Goal: Transaction & Acquisition: Purchase product/service

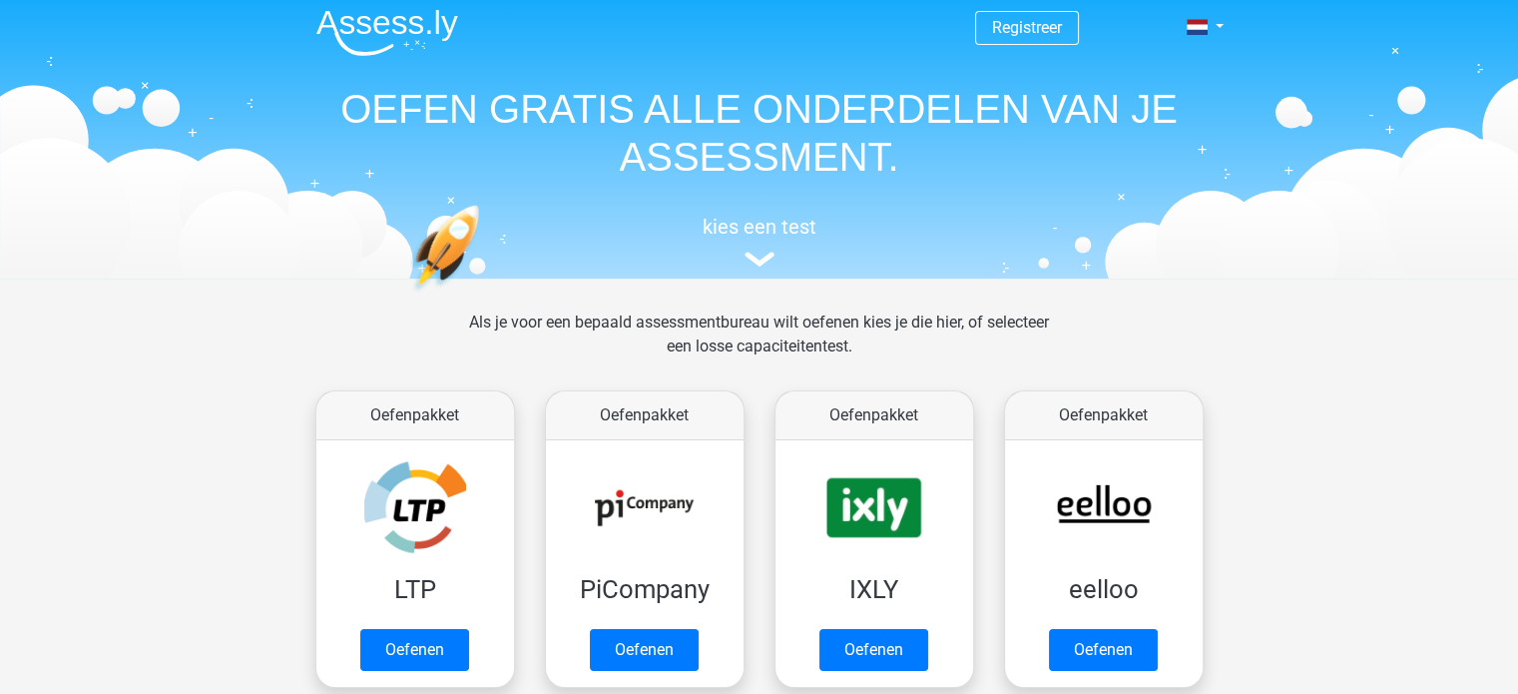
scroll to position [4, 0]
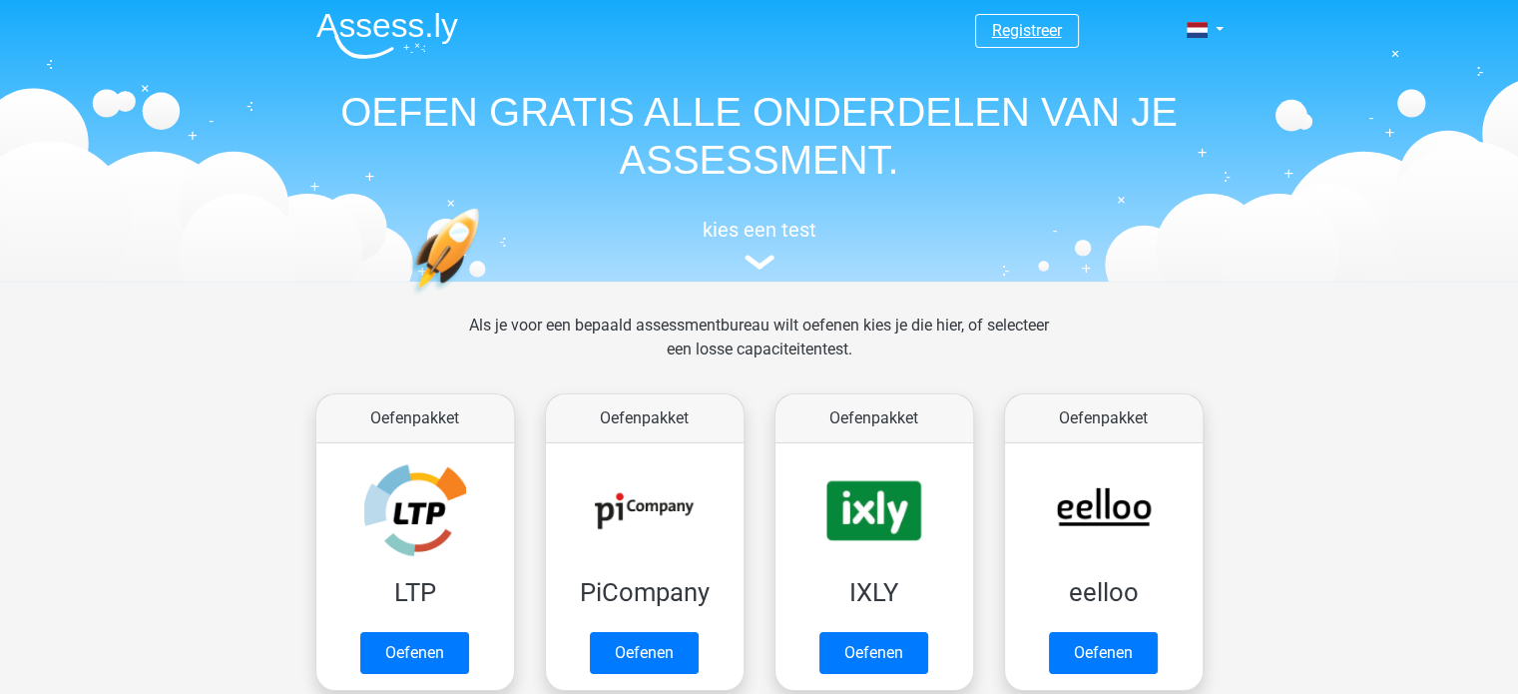
click at [1014, 35] on link "Registreer" at bounding box center [1027, 30] width 70 height 19
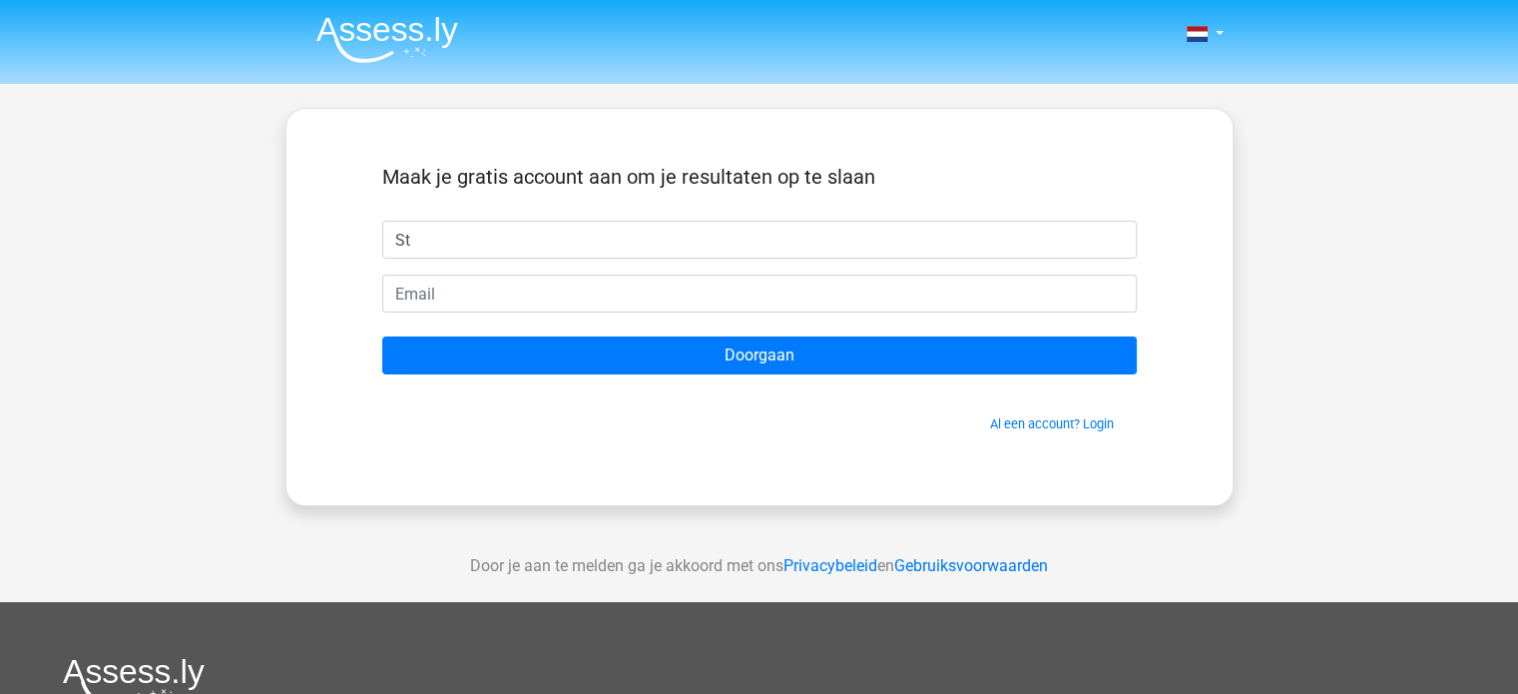
type input "S"
type input "Stijn"
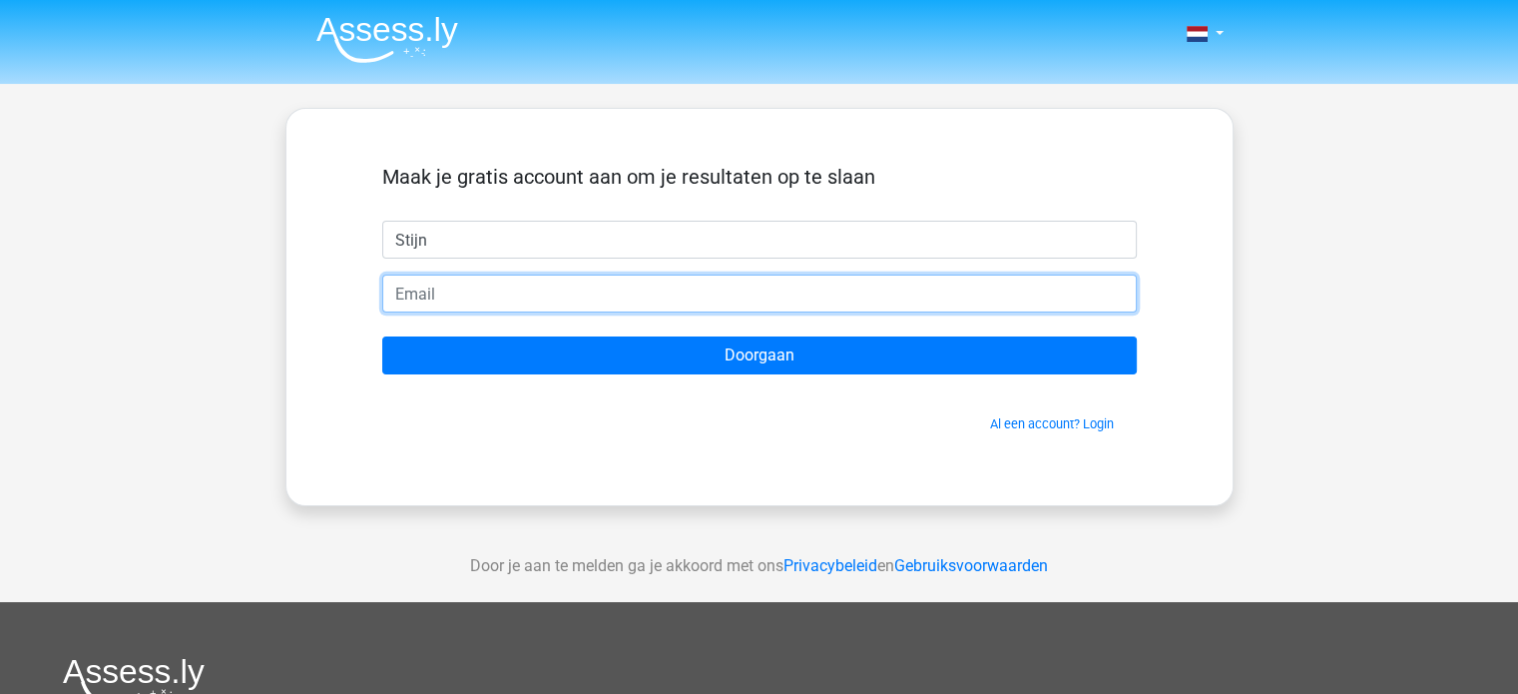
click at [407, 298] on input "email" at bounding box center [759, 293] width 755 height 38
type input "[EMAIL_ADDRESS][DOMAIN_NAME]"
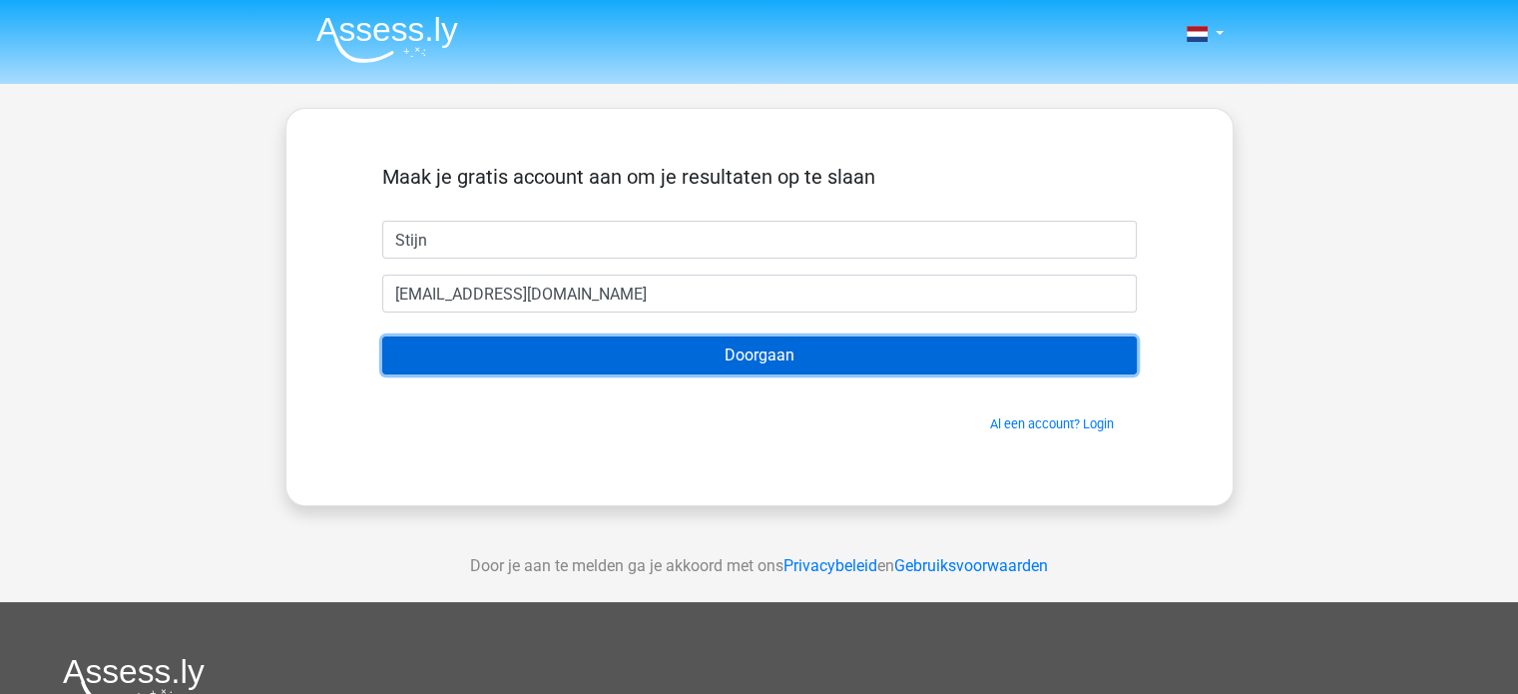
click at [535, 350] on input "Doorgaan" at bounding box center [759, 355] width 755 height 38
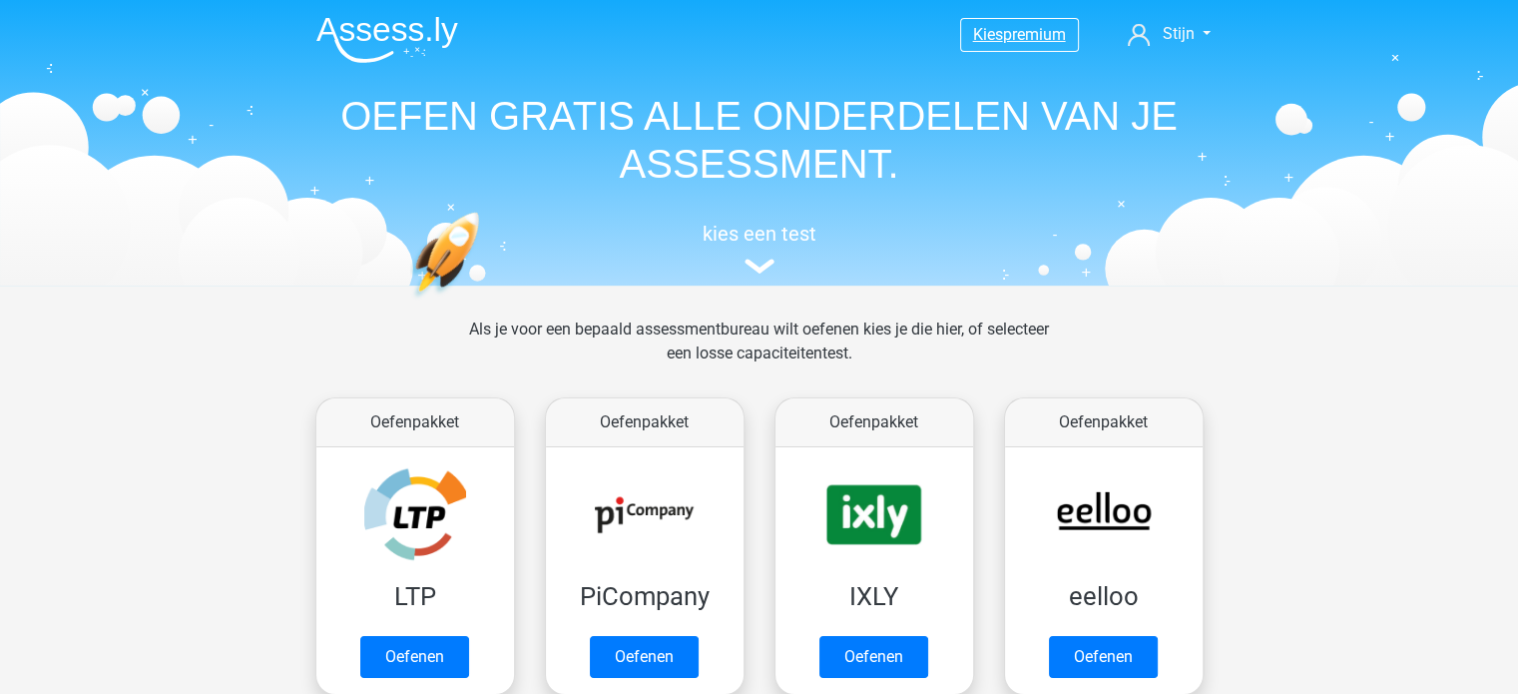
click at [991, 26] on span "Kies" at bounding box center [988, 34] width 30 height 19
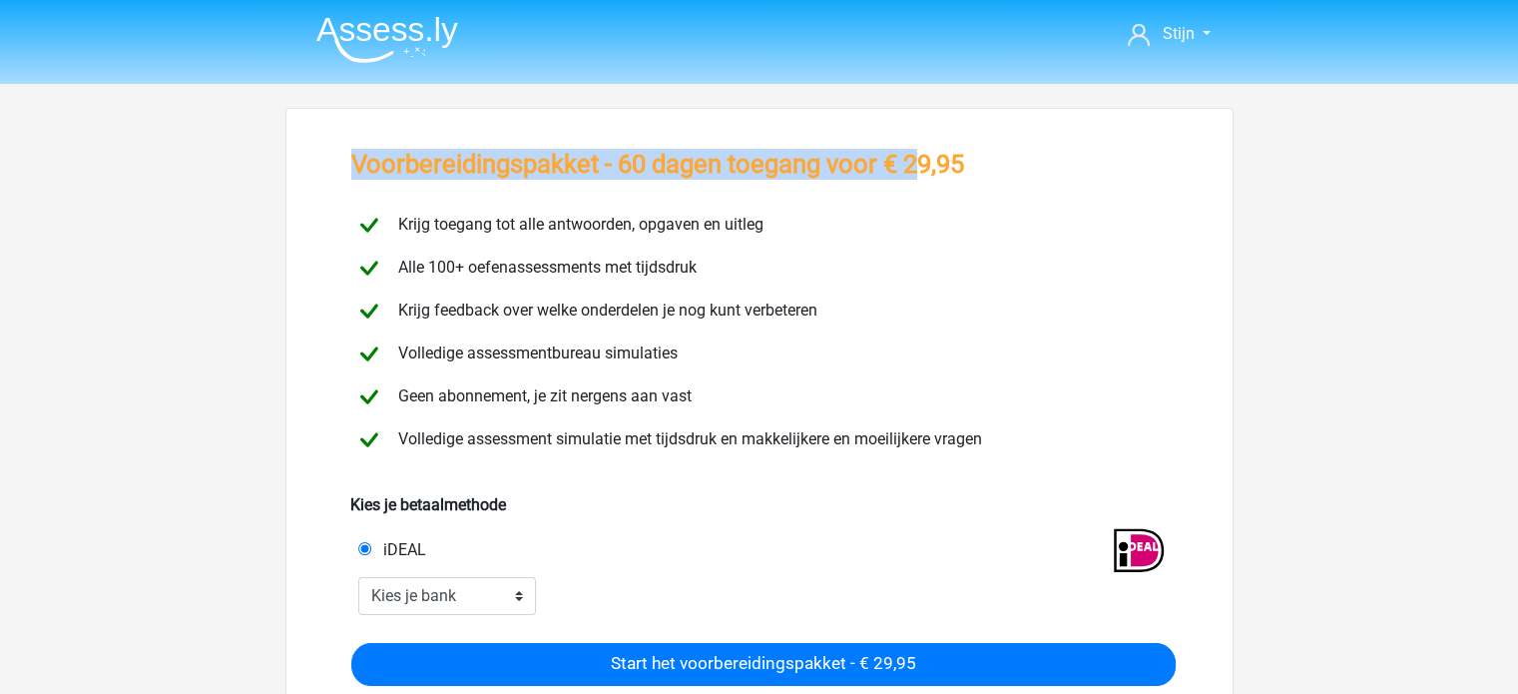
drag, startPoint x: 974, startPoint y: 171, endPoint x: 914, endPoint y: 173, distance: 59.9
click at [914, 173] on div "Voorbereidingspakket - 60 dagen toegang voor € 29,95" at bounding box center [759, 168] width 848 height 39
click at [914, 172] on h3 "Voorbereidingspakket - 60 dagen toegang voor € 29,95" at bounding box center [657, 164] width 613 height 31
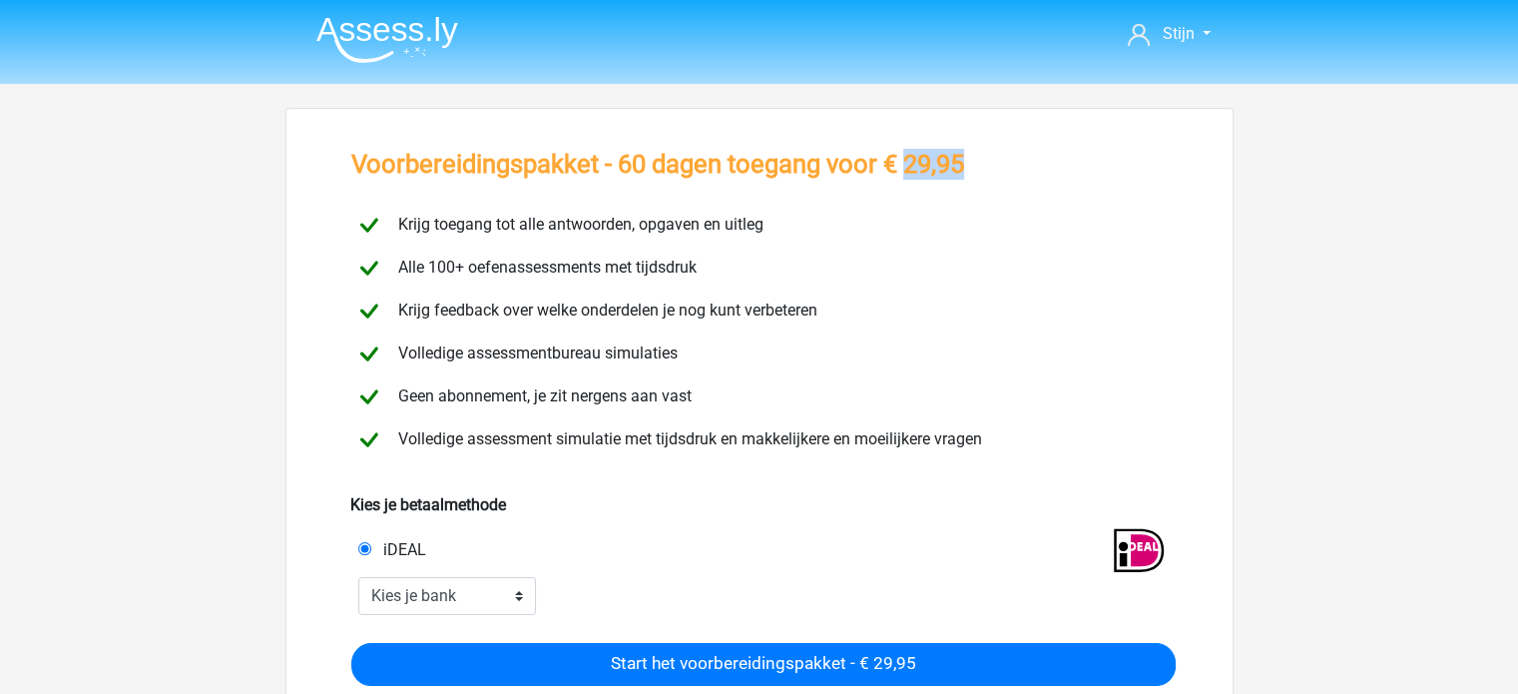
drag, startPoint x: 966, startPoint y: 163, endPoint x: 902, endPoint y: 159, distance: 64.0
click at [902, 159] on h3 "Voorbereidingspakket - 60 dagen toegang voor € 29,95" at bounding box center [657, 164] width 613 height 31
copy h3 "29,95"
